Goal: Transaction & Acquisition: Purchase product/service

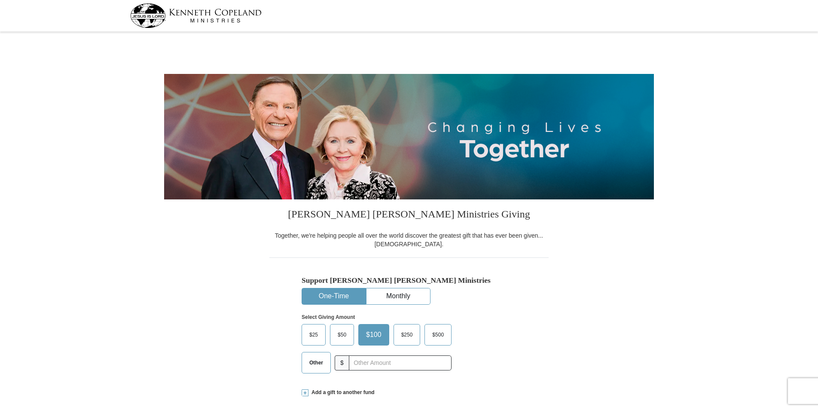
select select "FL"
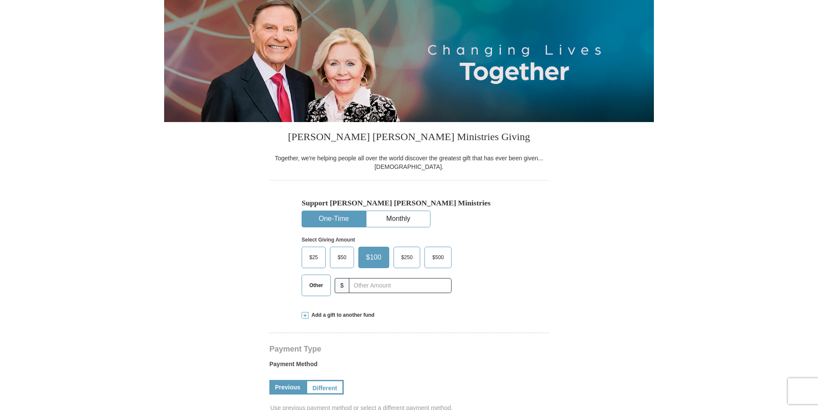
scroll to position [86, 0]
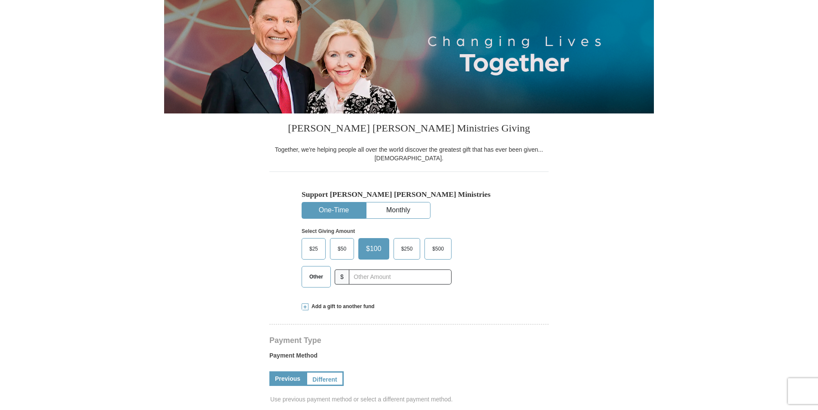
click at [340, 249] on span "$50" at bounding box center [341, 248] width 17 height 13
click at [0, 0] on input "$50" at bounding box center [0, 0] width 0 height 0
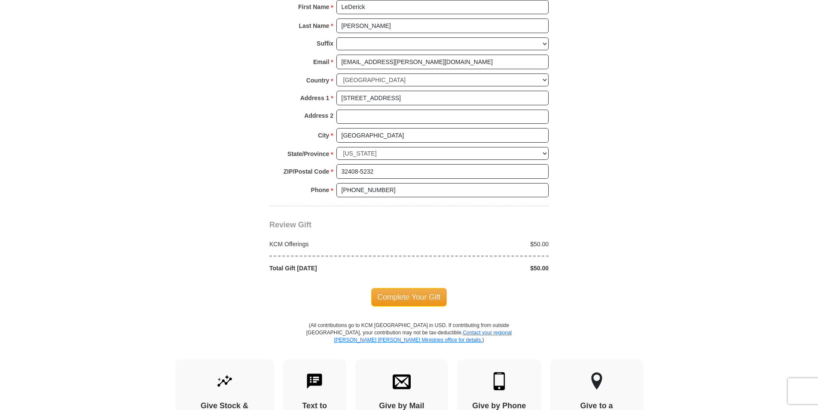
scroll to position [601, 0]
click at [416, 293] on span "Complete Your Gift" at bounding box center [409, 296] width 76 height 18
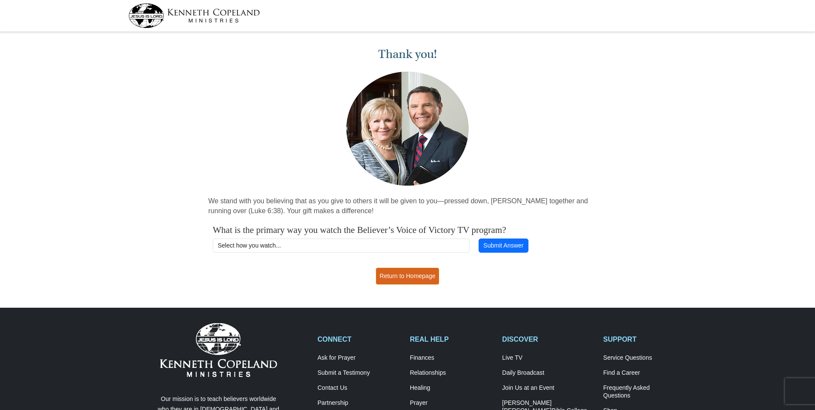
click at [429, 277] on link "Return to Homepage" at bounding box center [408, 276] width 64 height 17
